Goal: Navigation & Orientation: Find specific page/section

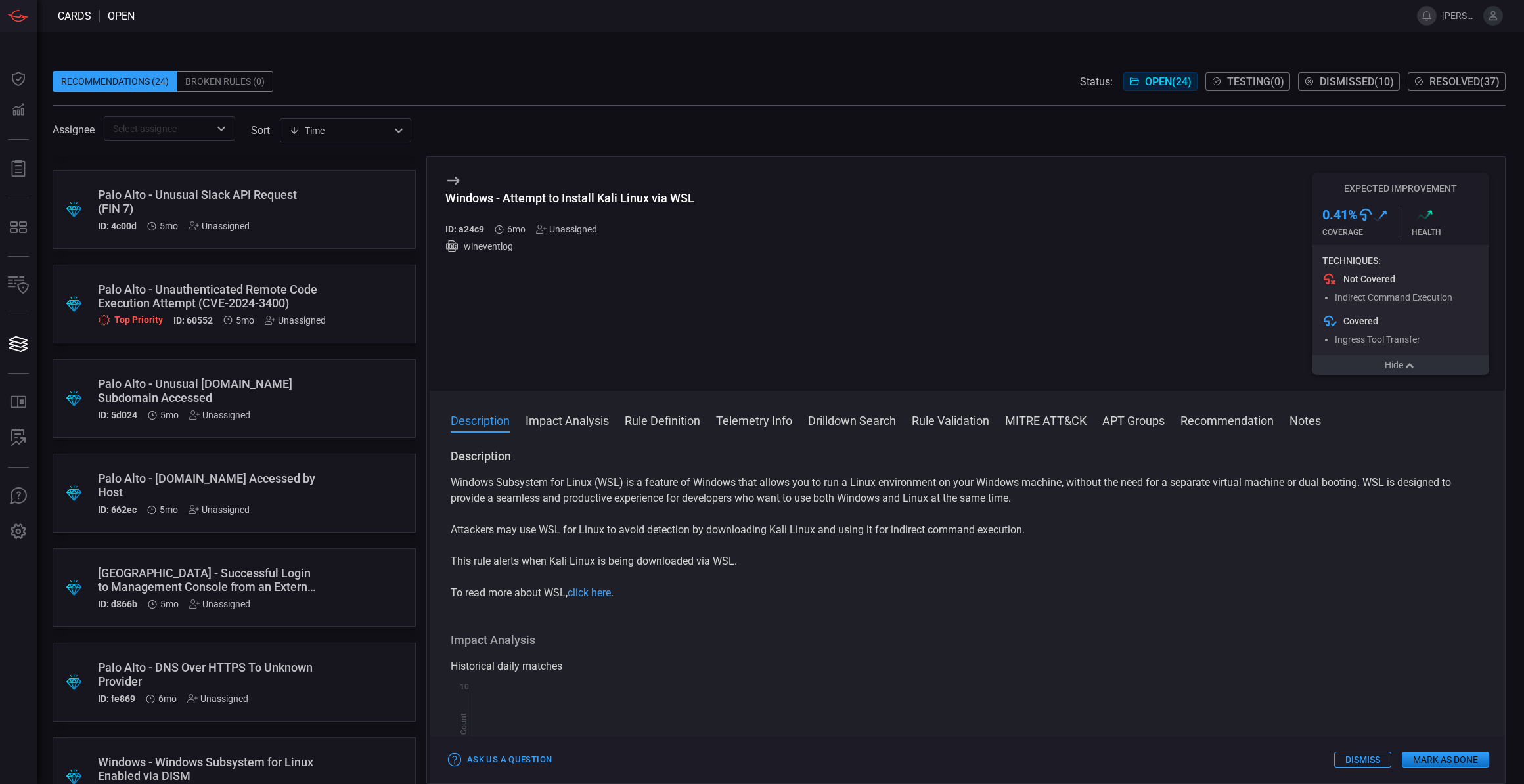
scroll to position [1216, 0]
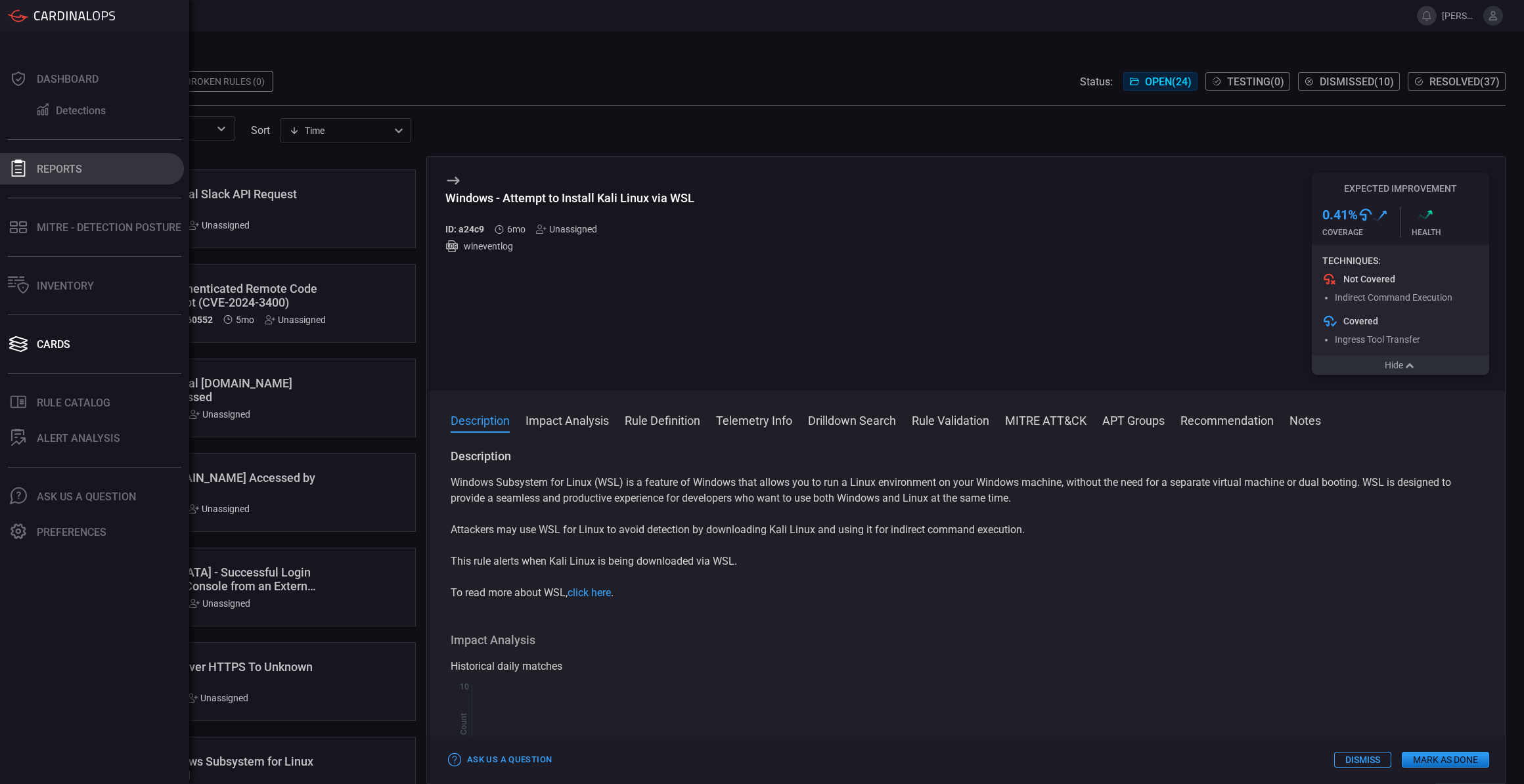
click at [96, 166] on button "Reports" at bounding box center [92, 168] width 184 height 31
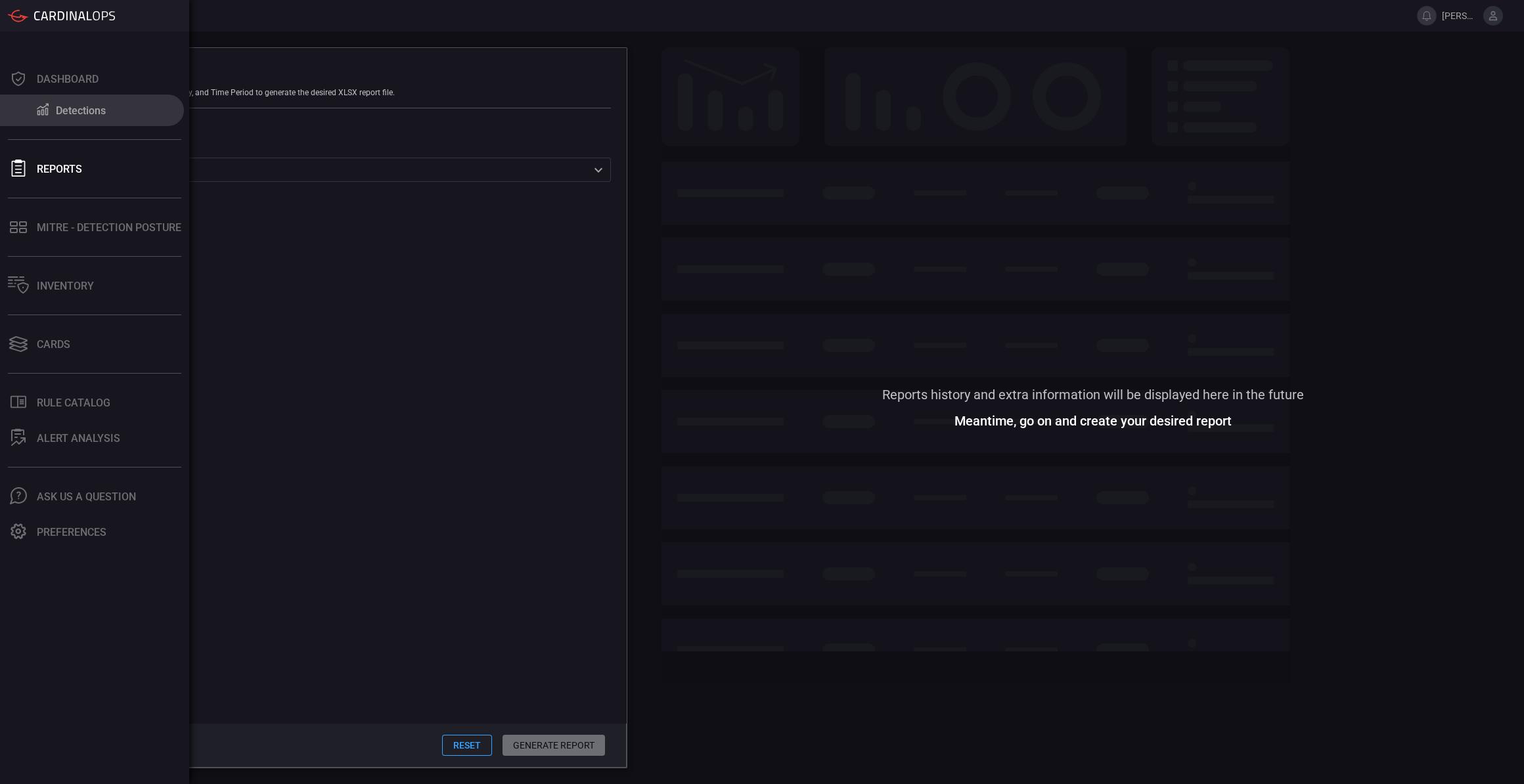
click at [45, 107] on icon at bounding box center [42, 109] width 16 height 13
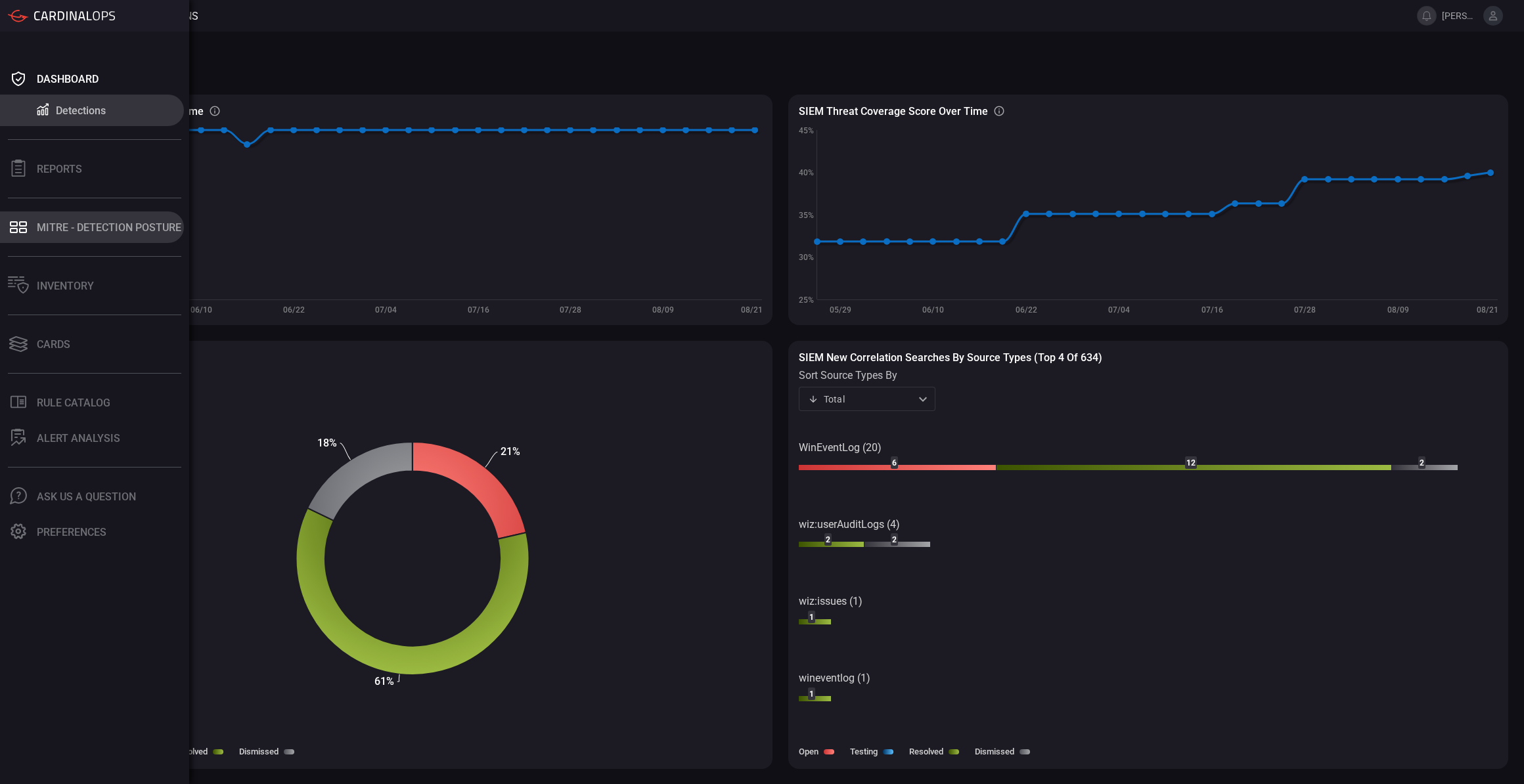
click at [25, 228] on icon at bounding box center [23, 231] width 8 height 5
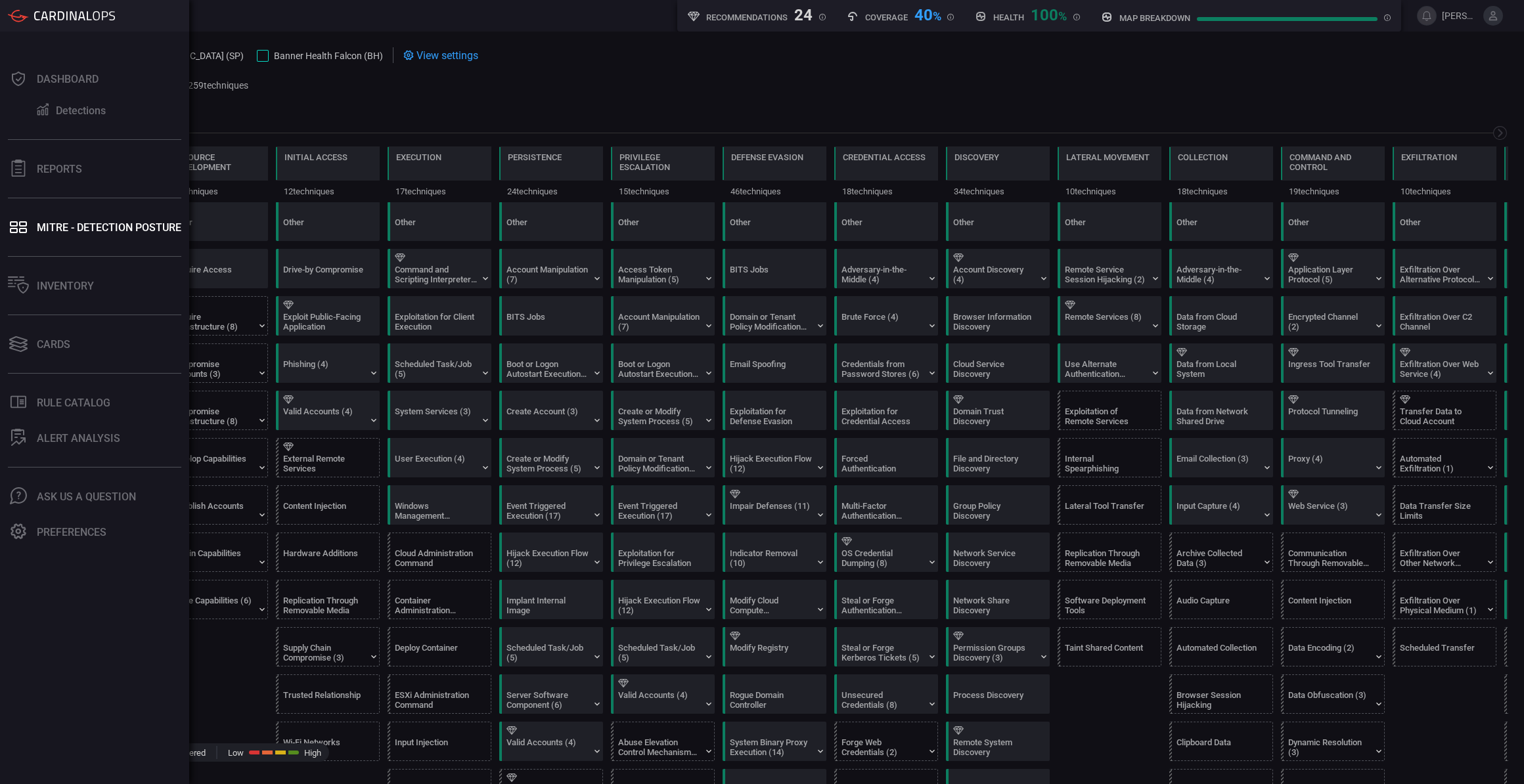
scroll to position [0, 112]
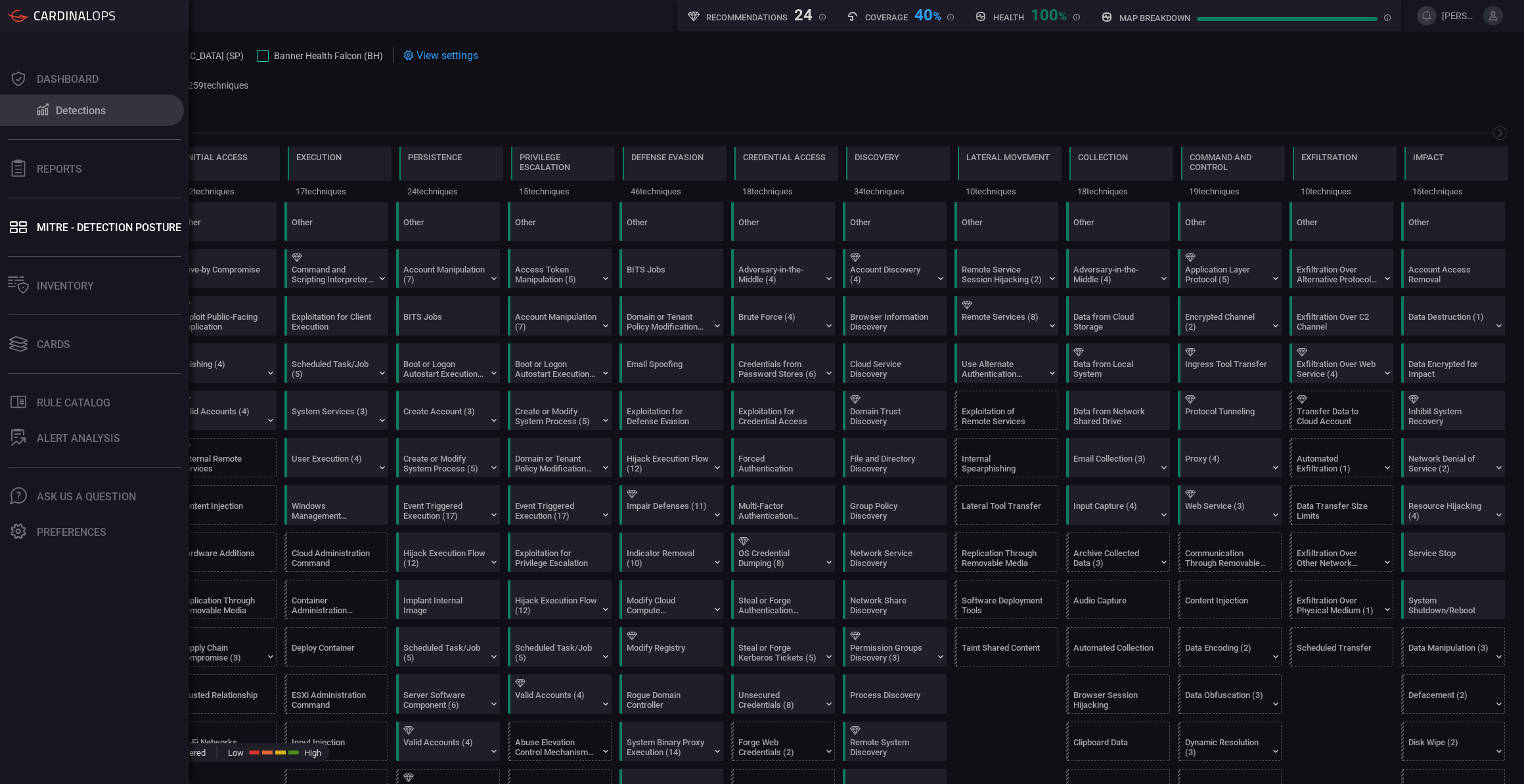
click at [94, 121] on button "Detections" at bounding box center [92, 109] width 184 height 31
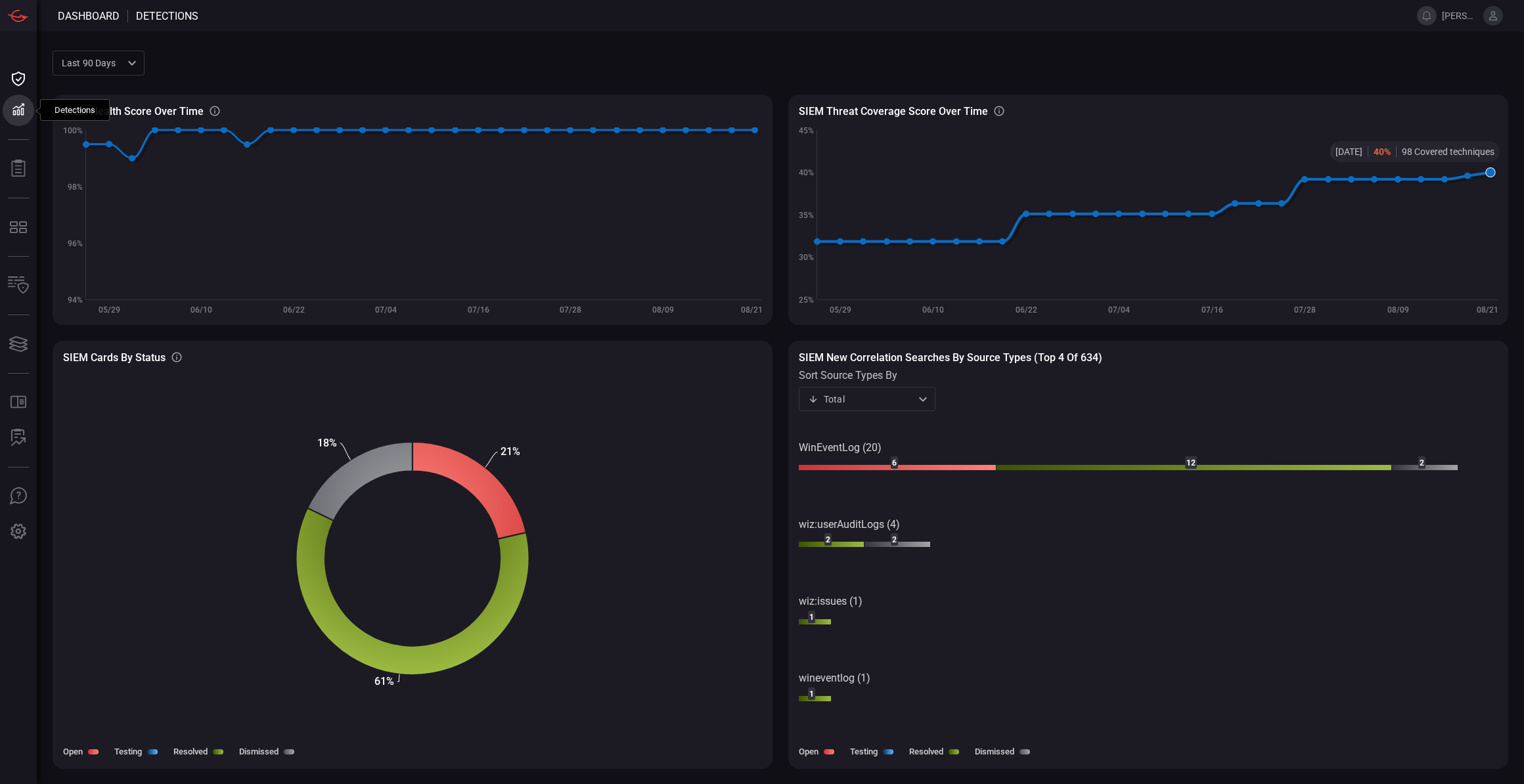
type button "/dashboard/detections"
